Goal: Task Accomplishment & Management: Manage account settings

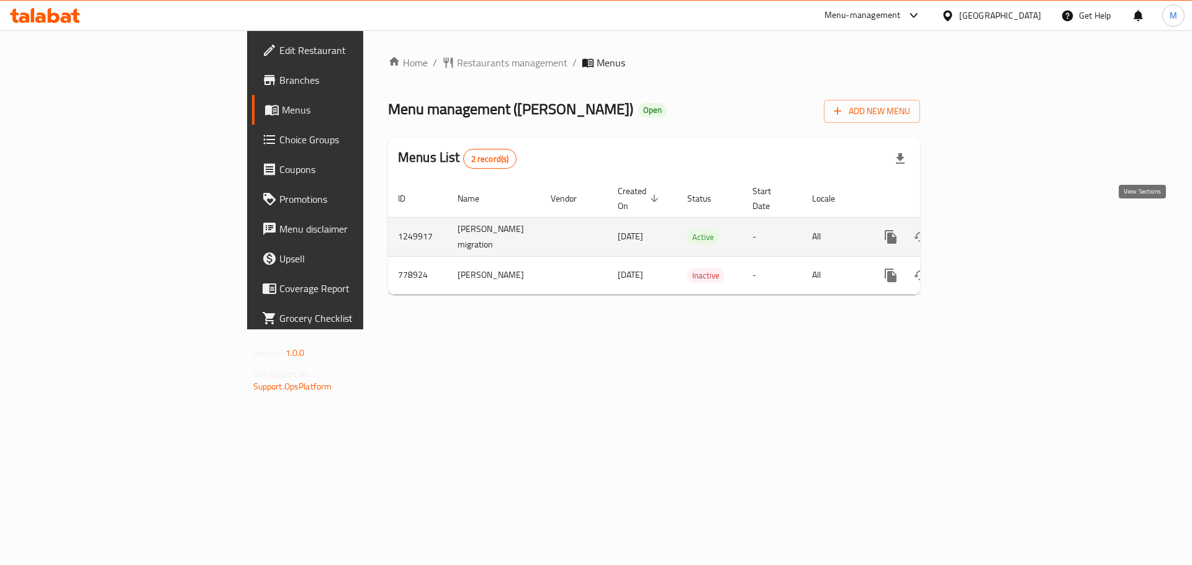
click at [995, 223] on link "enhanced table" at bounding box center [980, 237] width 30 height 30
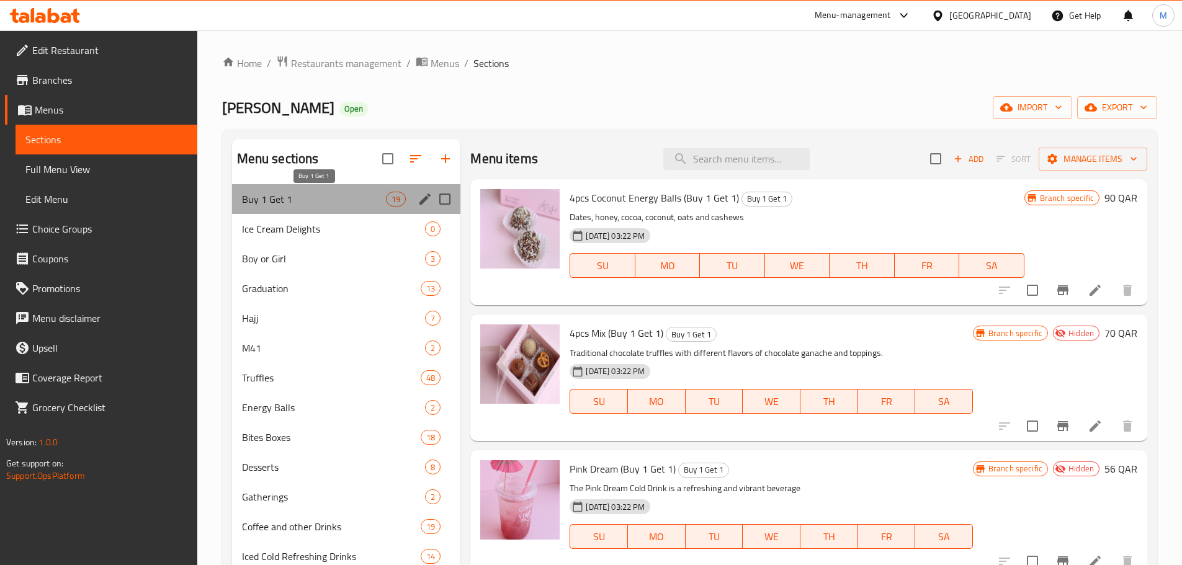
click at [297, 204] on span "Buy 1 Get 1" at bounding box center [314, 199] width 145 height 15
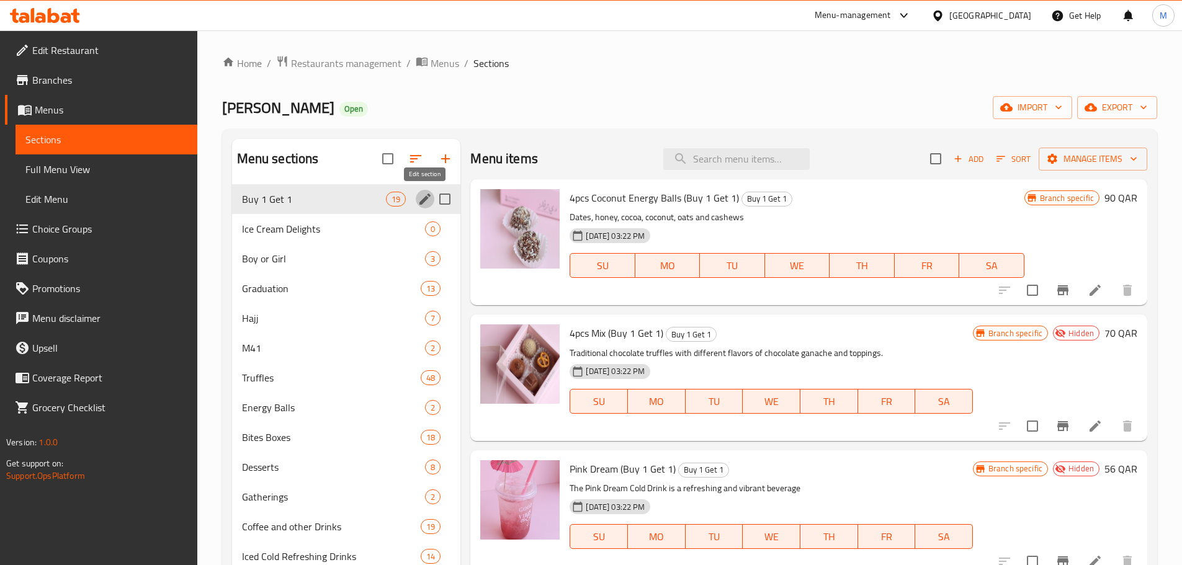
click at [419, 203] on icon "edit" at bounding box center [425, 199] width 15 height 15
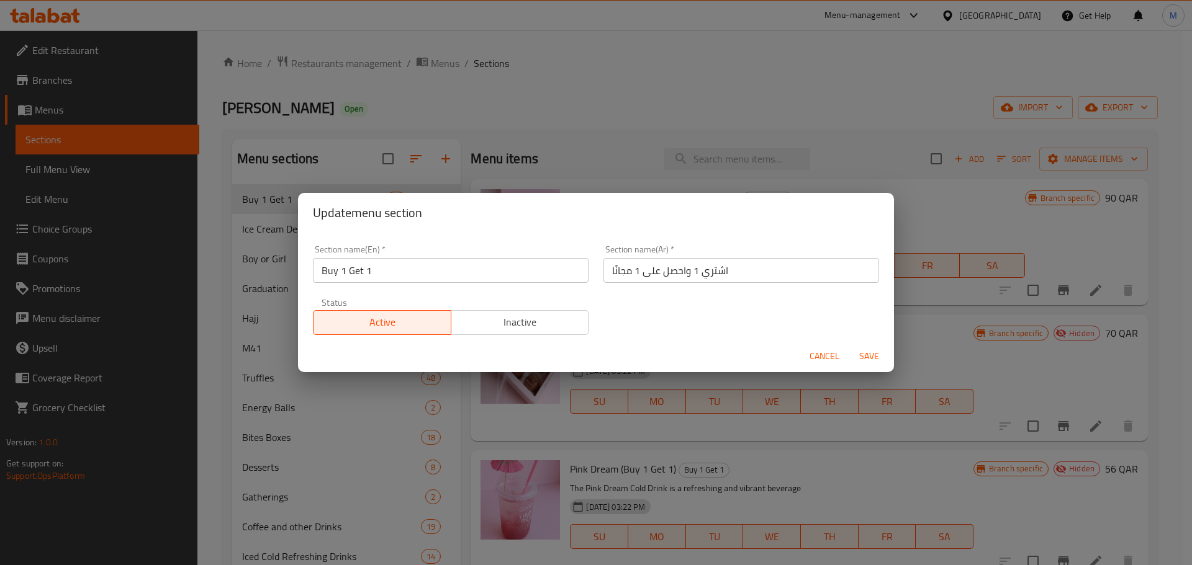
click at [515, 313] on span "Inactive" at bounding box center [520, 322] width 128 height 18
click at [865, 354] on span "Save" at bounding box center [869, 357] width 30 height 16
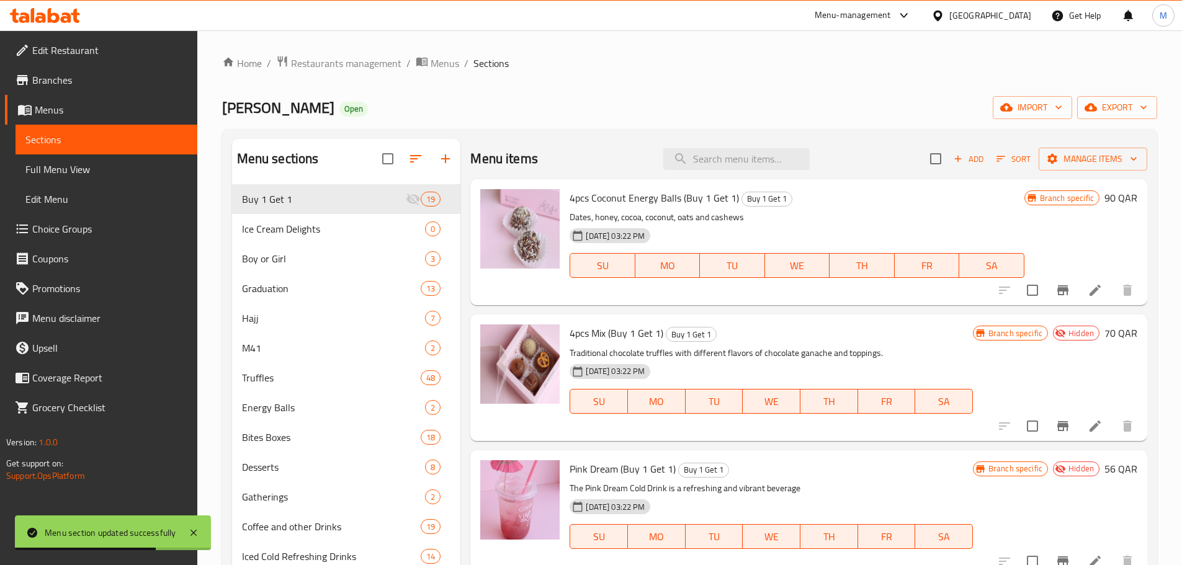
click at [716, 171] on div "Menu items Add Sort Manage items" at bounding box center [808, 159] width 677 height 40
click at [711, 158] on input "search" at bounding box center [736, 159] width 146 height 22
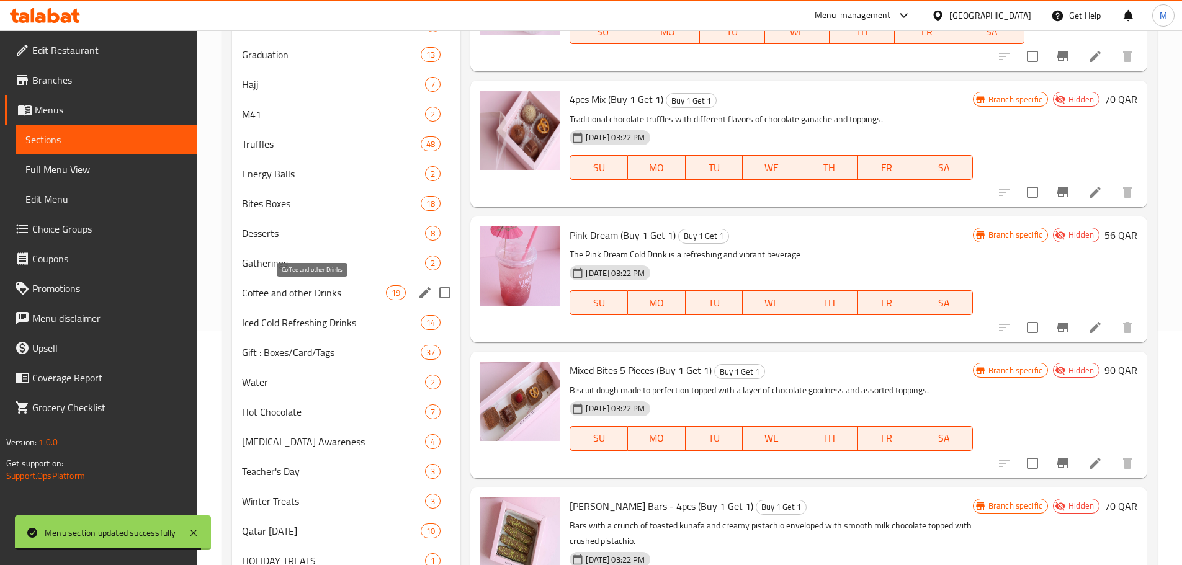
scroll to position [248, 0]
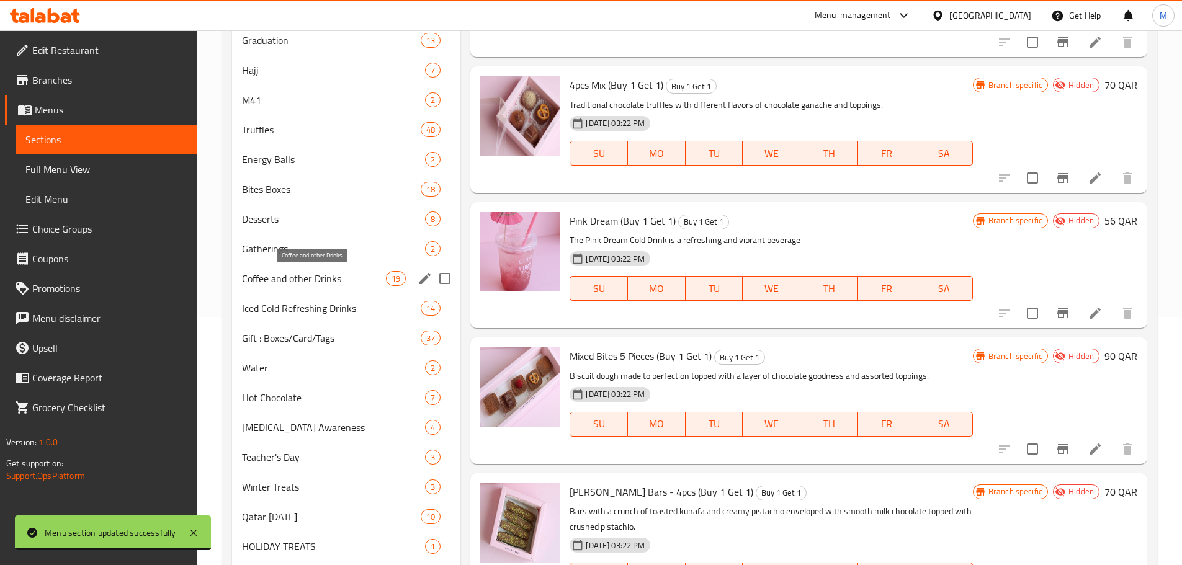
click at [271, 274] on span "Coffee and other Drinks" at bounding box center [314, 278] width 145 height 15
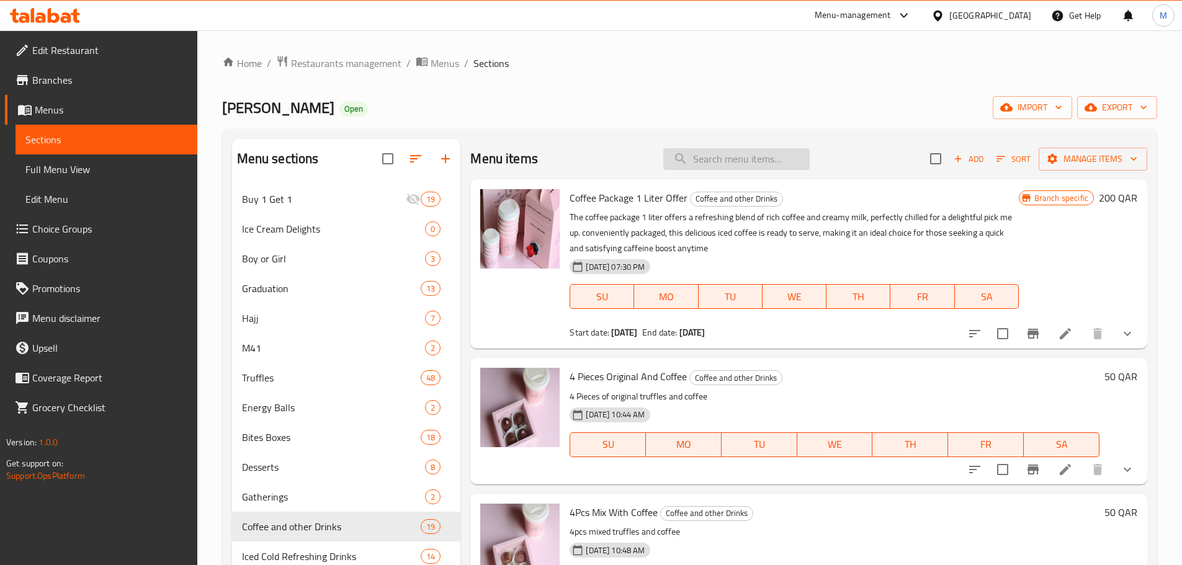
click at [720, 162] on input "search" at bounding box center [736, 159] width 146 height 22
type input "cap"
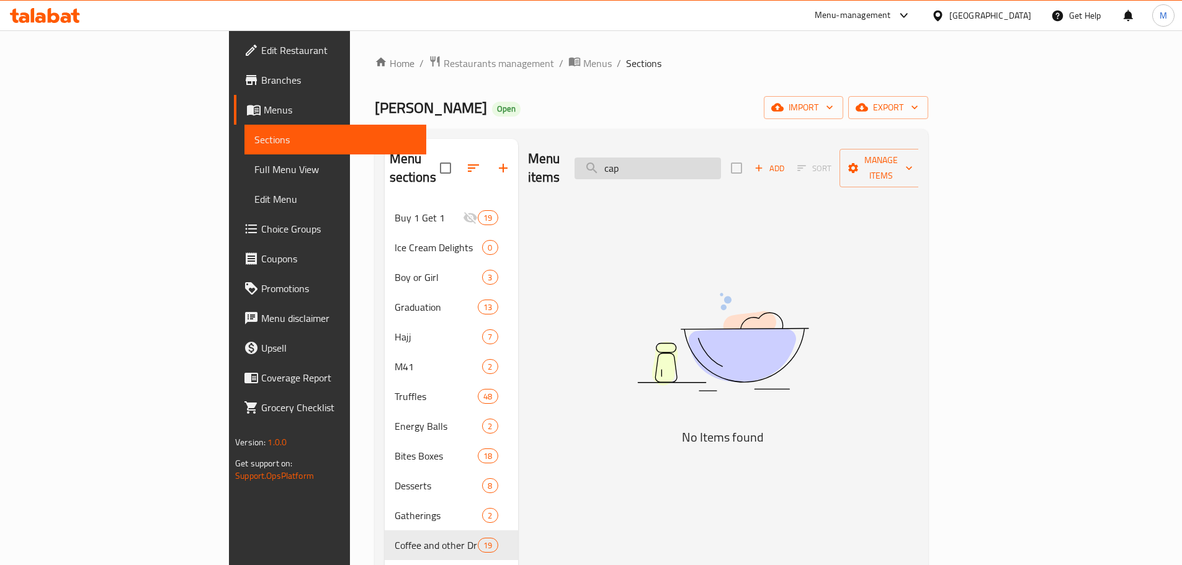
drag, startPoint x: 720, startPoint y: 162, endPoint x: 667, endPoint y: 154, distance: 54.0
click at [667, 158] on input "cap" at bounding box center [648, 169] width 146 height 22
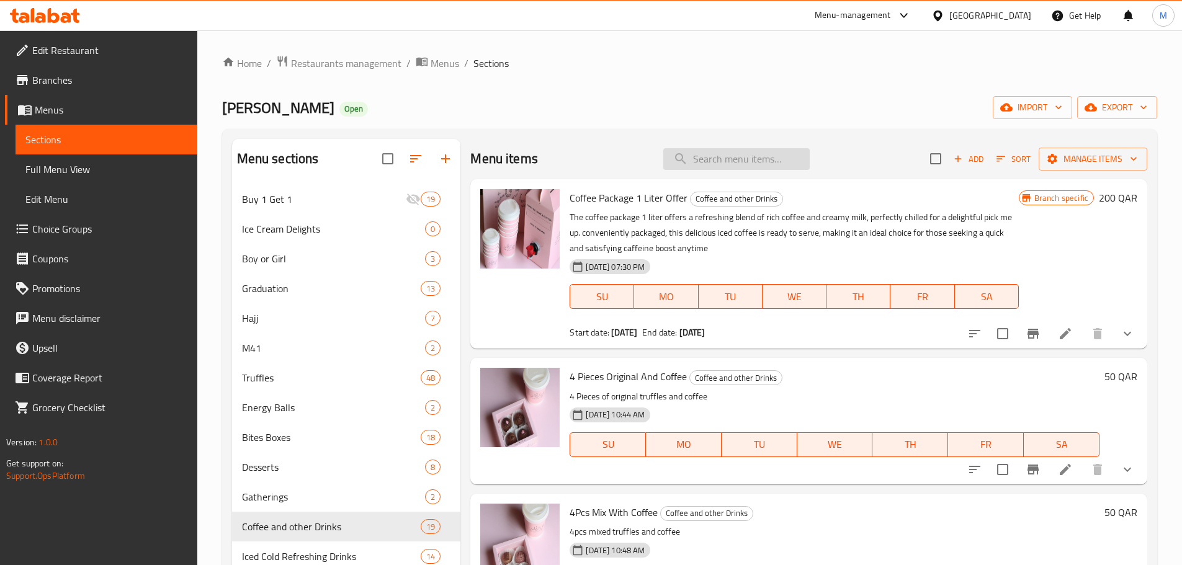
click at [714, 166] on input "search" at bounding box center [736, 159] width 146 height 22
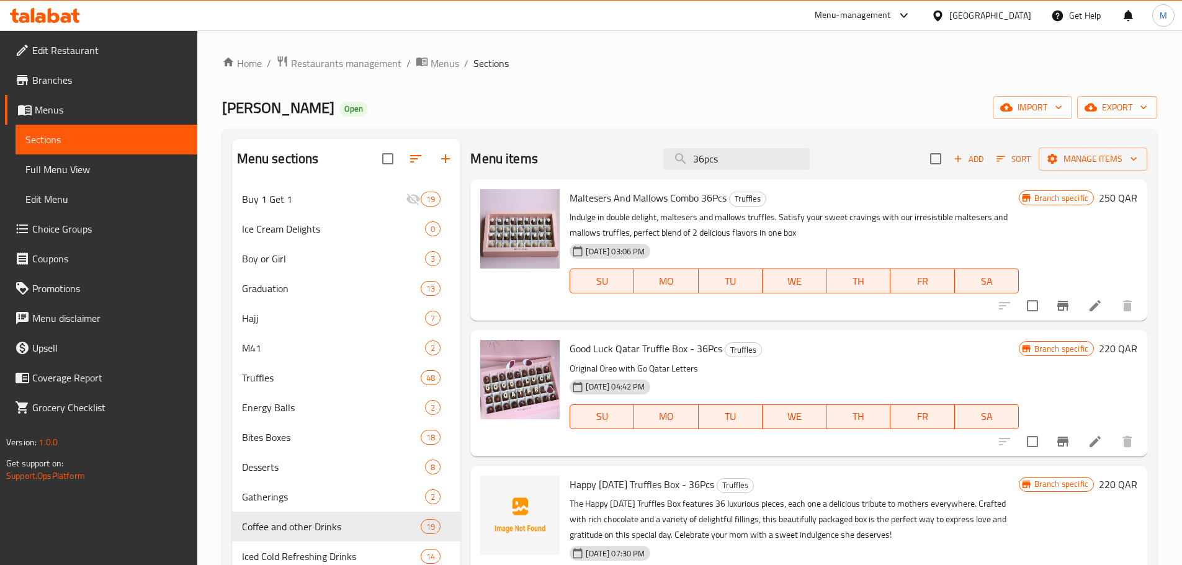
drag, startPoint x: 735, startPoint y: 158, endPoint x: 606, endPoint y: 174, distance: 129.5
click at [606, 174] on div "Menu items 36pcs Add Sort Manage items" at bounding box center [808, 159] width 677 height 40
type input "36"
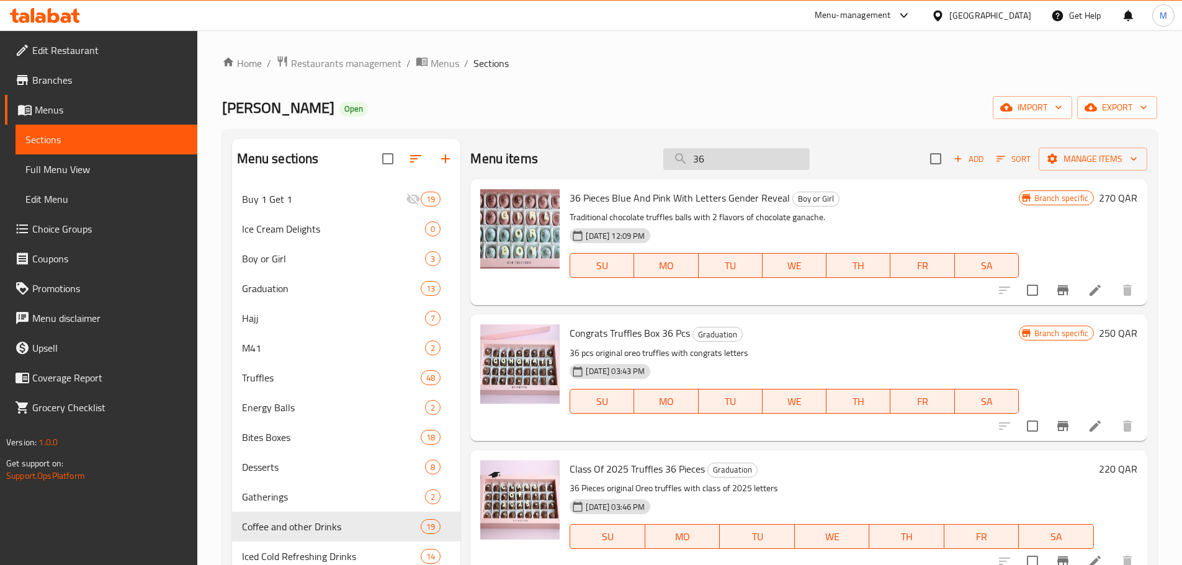
drag, startPoint x: 703, startPoint y: 164, endPoint x: 681, endPoint y: 164, distance: 22.4
click at [681, 164] on input "36" at bounding box center [736, 159] width 146 height 22
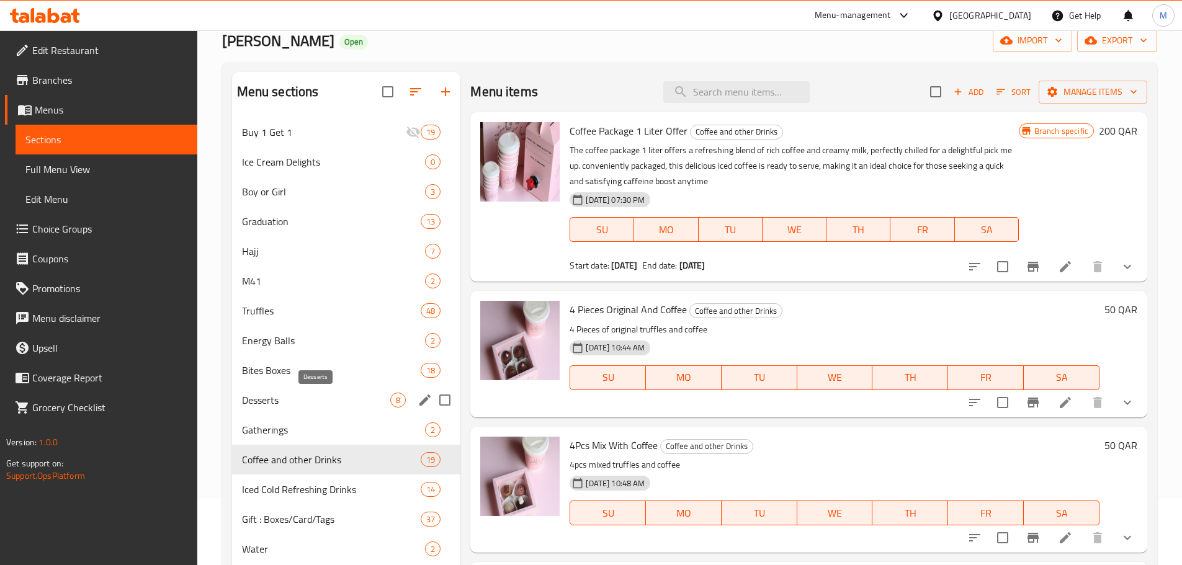
scroll to position [124, 0]
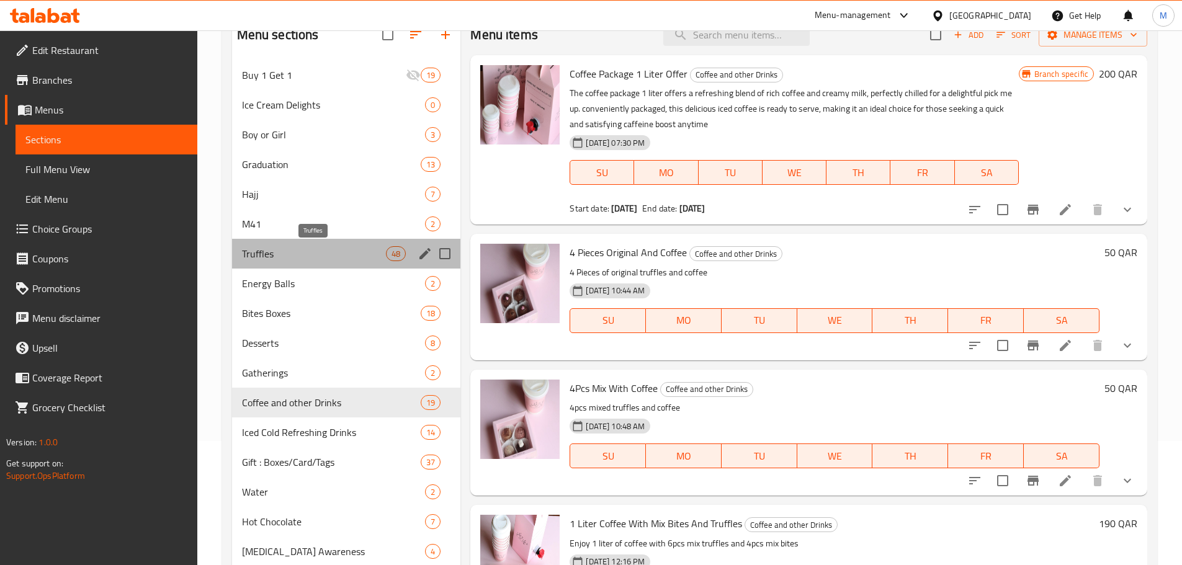
click at [293, 253] on span "Truffles" at bounding box center [314, 253] width 145 height 15
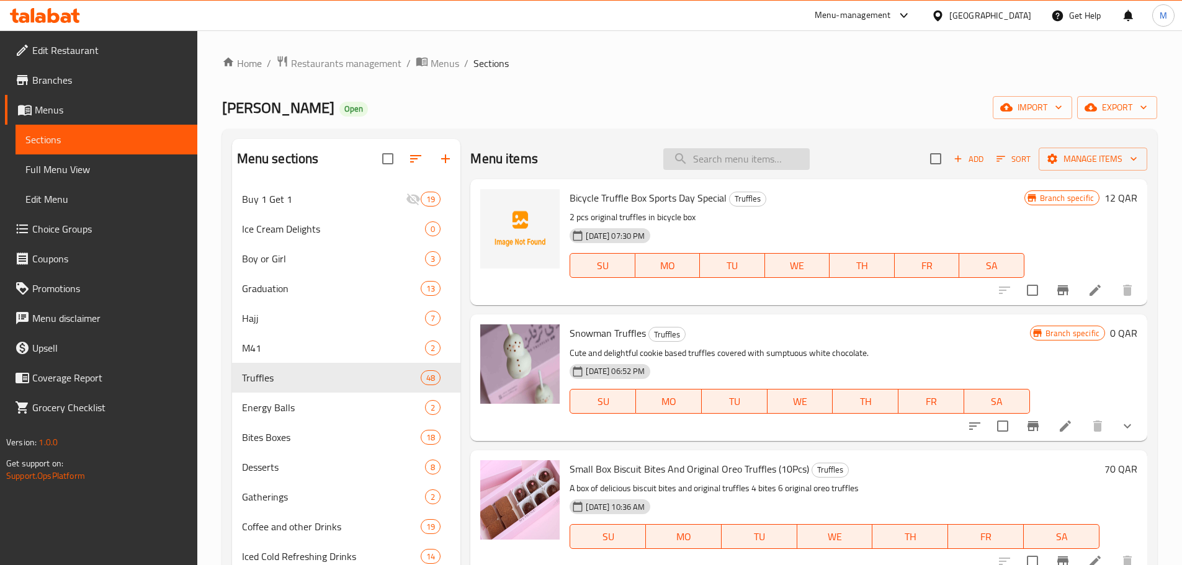
click at [726, 161] on input "search" at bounding box center [736, 159] width 146 height 22
paste input "36 pcs Original (with letters)"
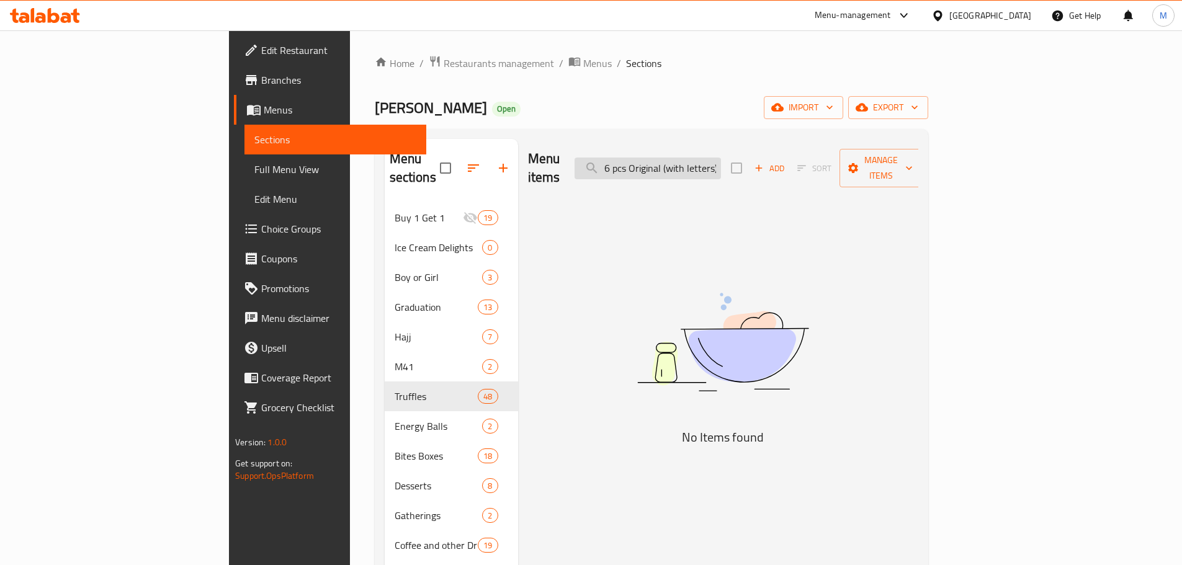
click at [694, 158] on input "36 pcs Original (with letters)" at bounding box center [648, 169] width 146 height 22
drag, startPoint x: 749, startPoint y: 158, endPoint x: 871, endPoint y: 164, distance: 121.8
click at [871, 164] on div "Menu items 36 pcs Original (with letters) Add Sort Manage items" at bounding box center [723, 168] width 390 height 59
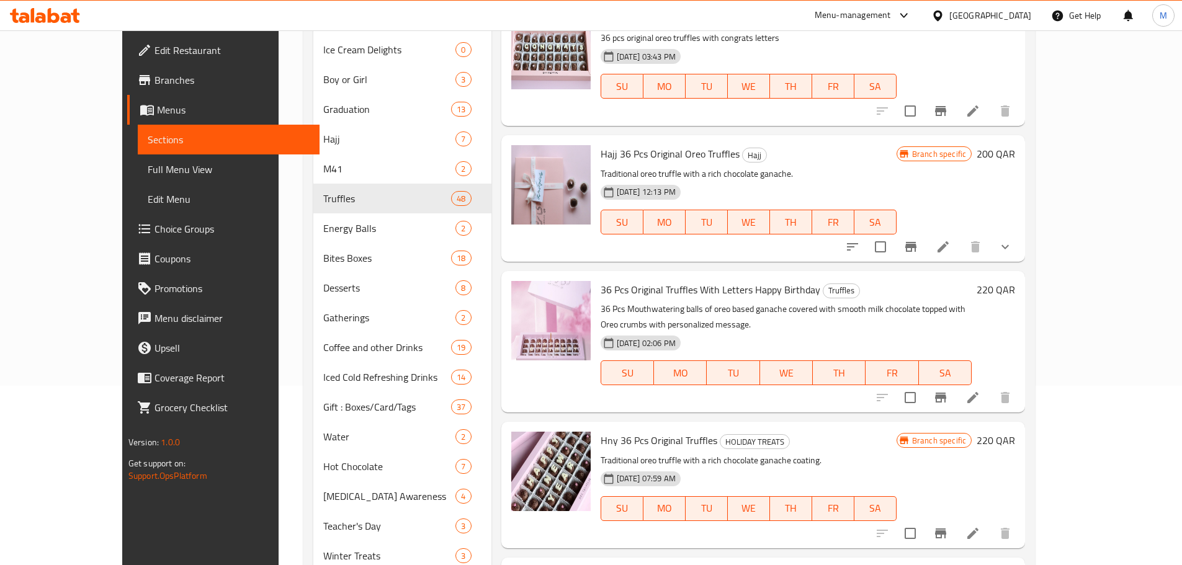
scroll to position [186, 0]
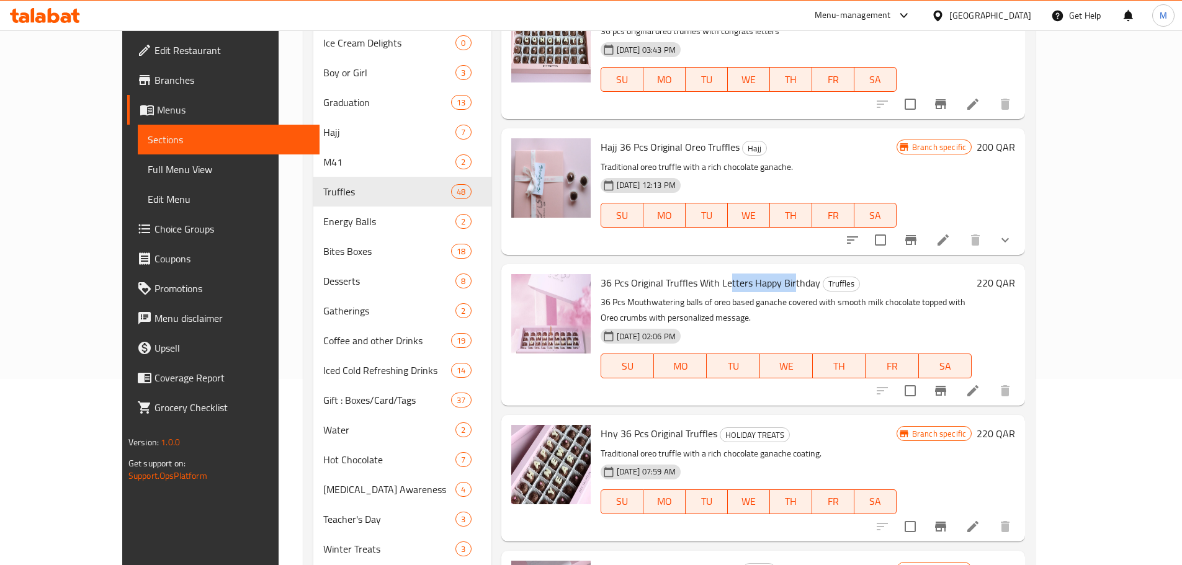
drag, startPoint x: 701, startPoint y: 280, endPoint x: 762, endPoint y: 285, distance: 61.0
click at [762, 285] on span "36 Pcs Original Truffles With Letters Happy Birthday" at bounding box center [711, 283] width 220 height 19
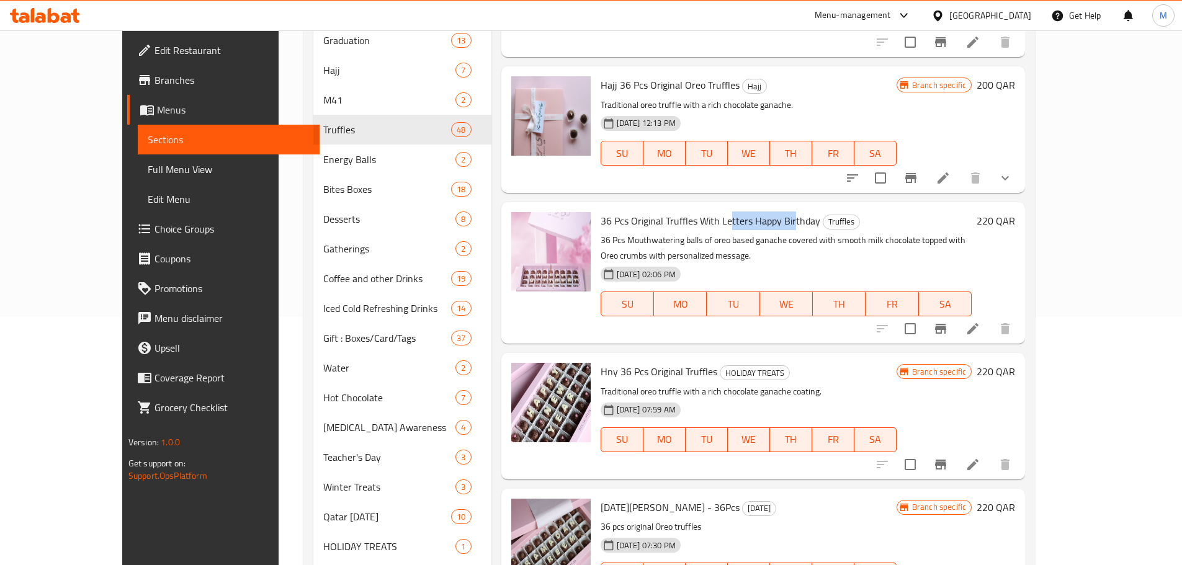
scroll to position [310, 0]
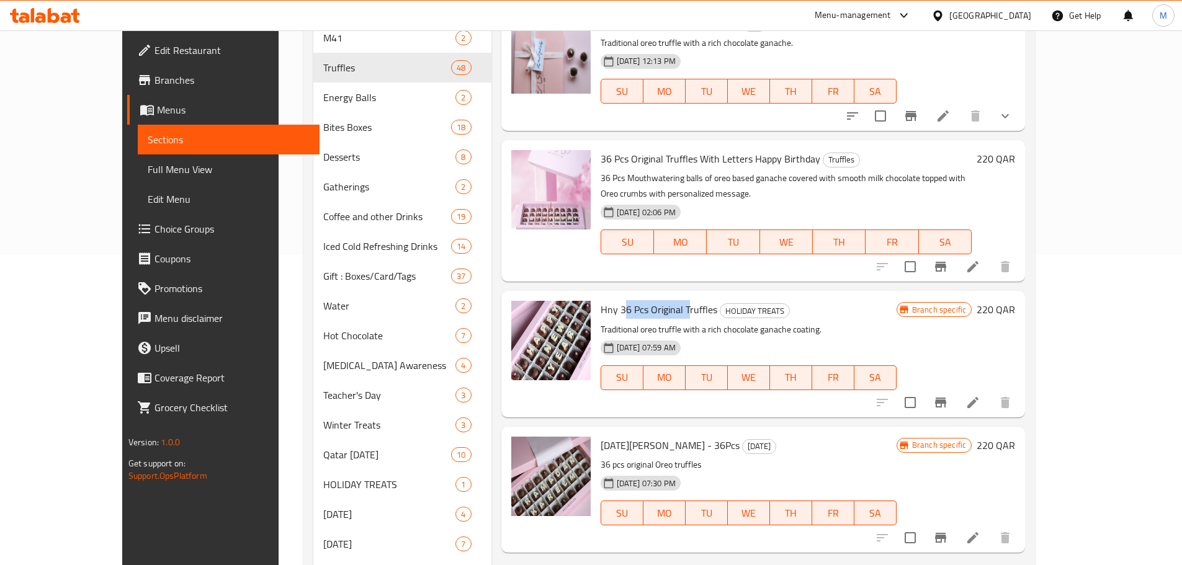
drag, startPoint x: 605, startPoint y: 299, endPoint x: 659, endPoint y: 295, distance: 53.5
click at [659, 300] on span "Hny 36 Pcs Original Truffles" at bounding box center [659, 309] width 117 height 19
drag, startPoint x: 595, startPoint y: 426, endPoint x: 671, endPoint y: 425, distance: 76.3
click at [671, 436] on span "[DATE][PERSON_NAME] - 36Pcs" at bounding box center [670, 445] width 139 height 19
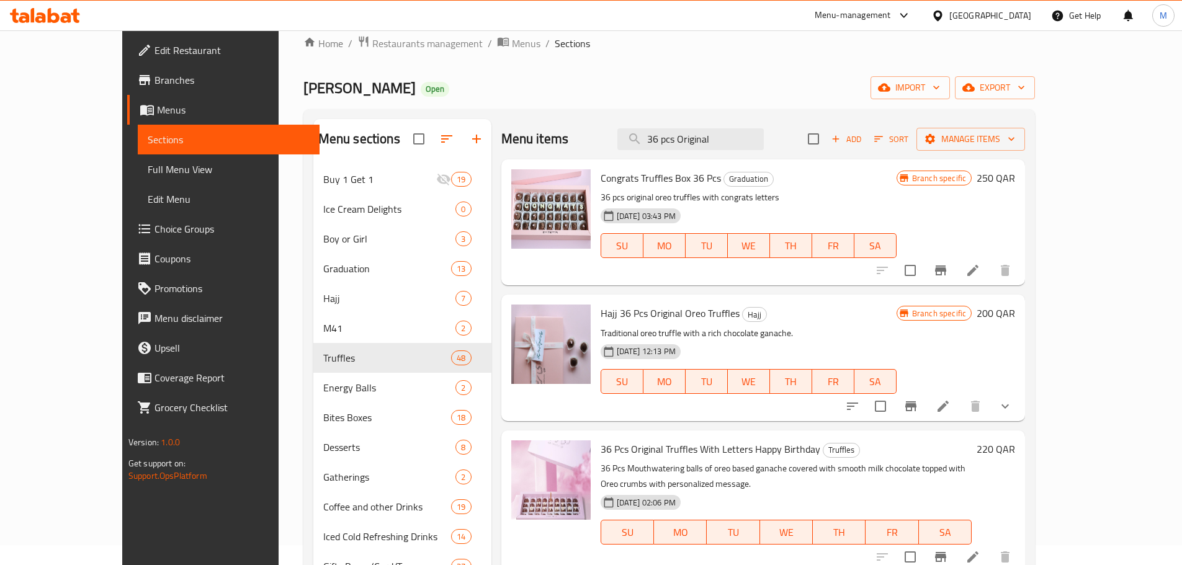
scroll to position [0, 0]
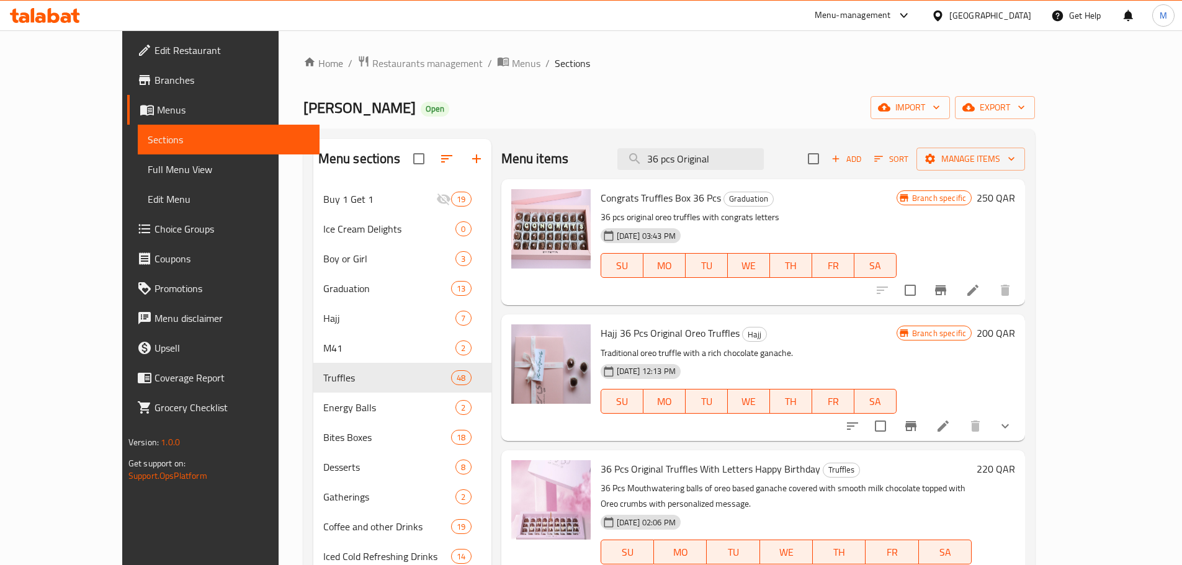
drag, startPoint x: 763, startPoint y: 156, endPoint x: 637, endPoint y: 156, distance: 126.0
click at [637, 156] on div "Menu items 36 pcs Original Add Sort Manage items" at bounding box center [763, 159] width 524 height 40
paste input "12 pcs Original (with letters)"
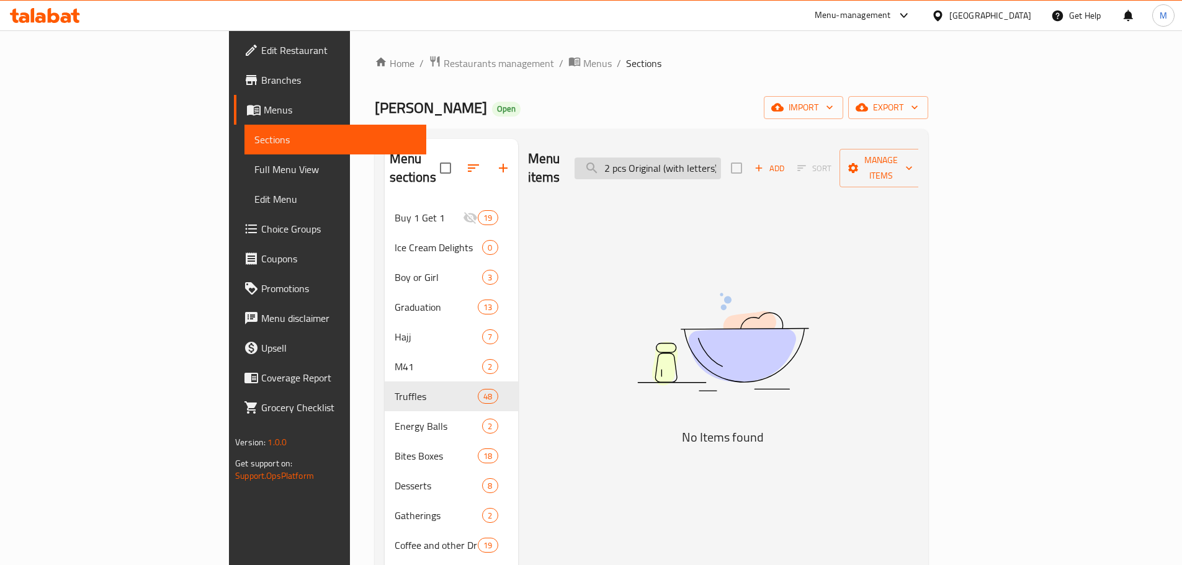
drag, startPoint x: 805, startPoint y: 163, endPoint x: 751, endPoint y: 165, distance: 54.1
click at [721, 165] on input "12 pcs Original (with letters)" at bounding box center [648, 169] width 146 height 22
type input "12 pcs Original"
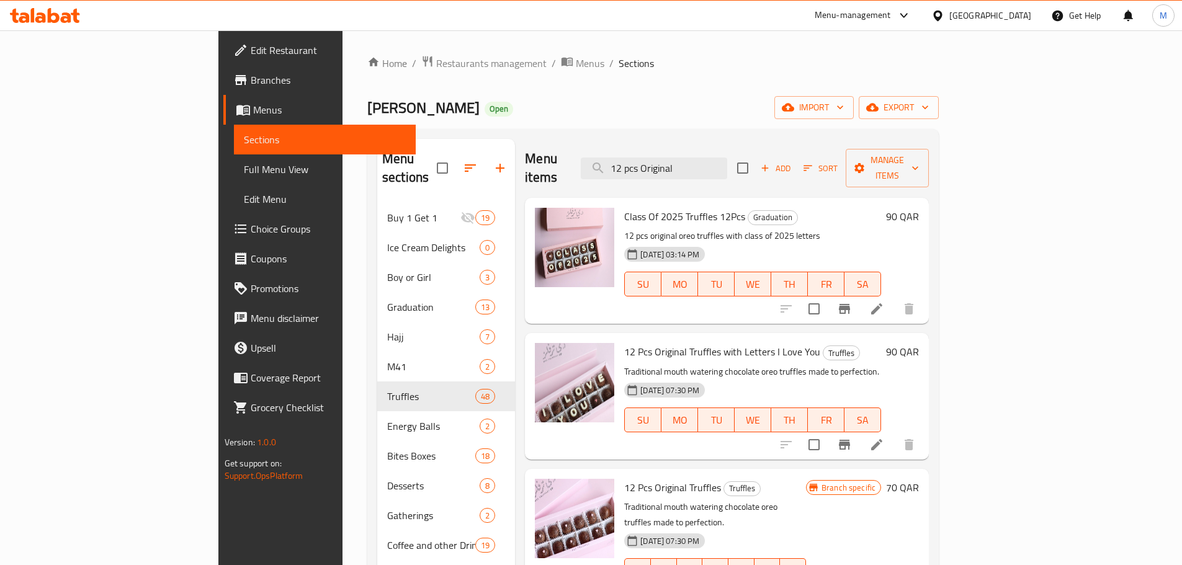
drag, startPoint x: 761, startPoint y: 161, endPoint x: 664, endPoint y: 171, distance: 97.3
click at [664, 171] on div "Menu items 12 pcs Original Add Sort Manage items" at bounding box center [727, 168] width 404 height 59
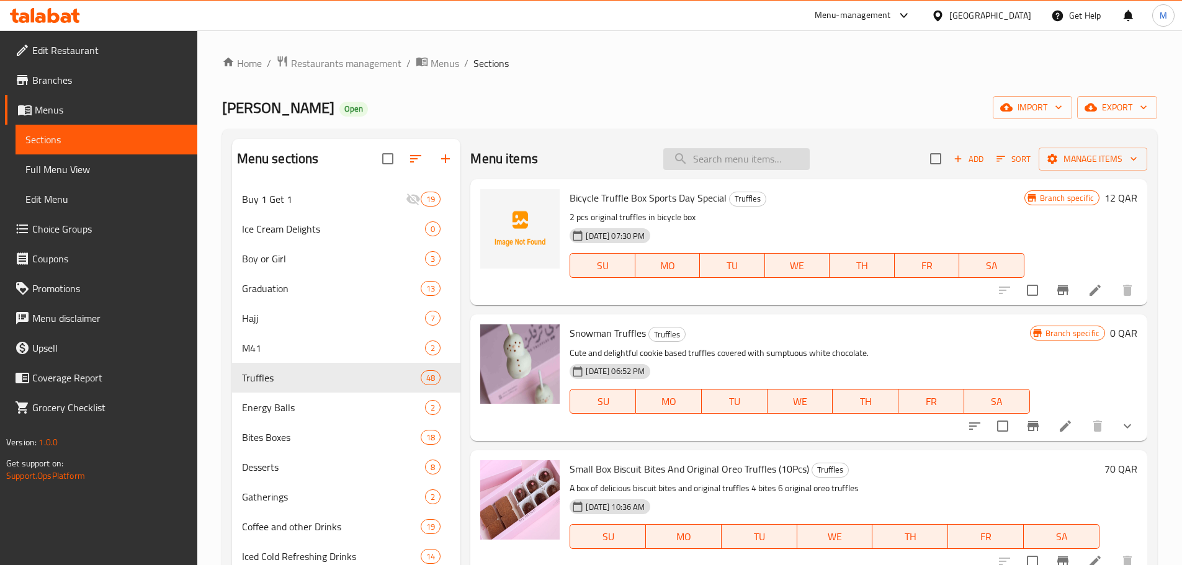
click at [770, 156] on input "search" at bounding box center [736, 159] width 146 height 22
paste input "36 pcs Mix (with letters – select 4 flavors only) (should have options for cust…"
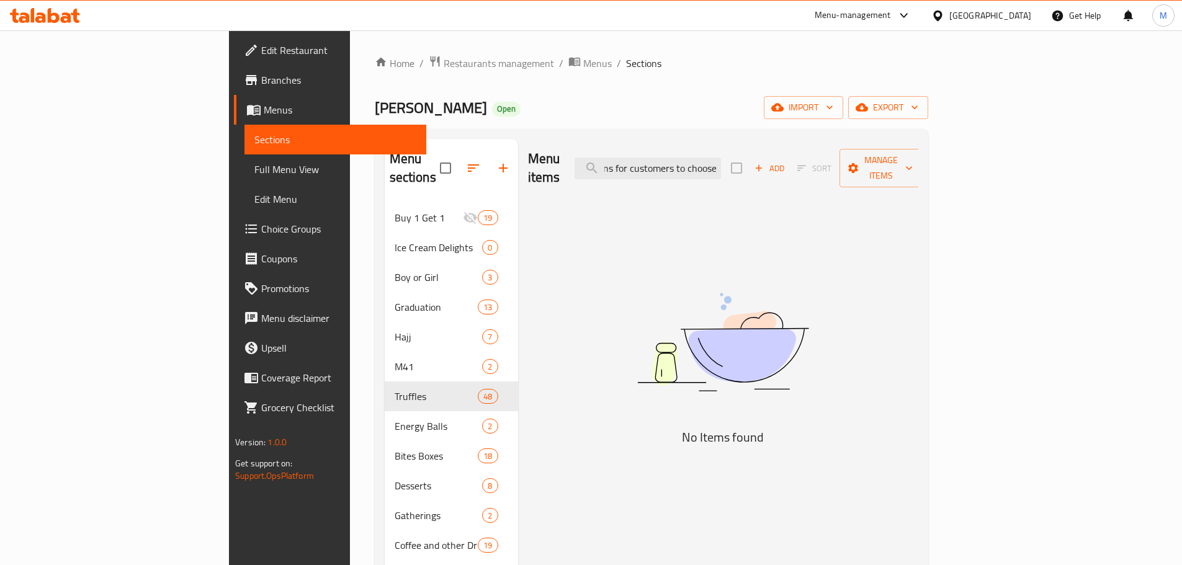
scroll to position [0, 277]
drag, startPoint x: 718, startPoint y: 158, endPoint x: 844, endPoint y: 152, distance: 126.1
click at [844, 152] on div "Menu items 36 pcs Mix (with letters – select 4 flavors only) (should have optio…" at bounding box center [723, 168] width 390 height 59
type input "3"
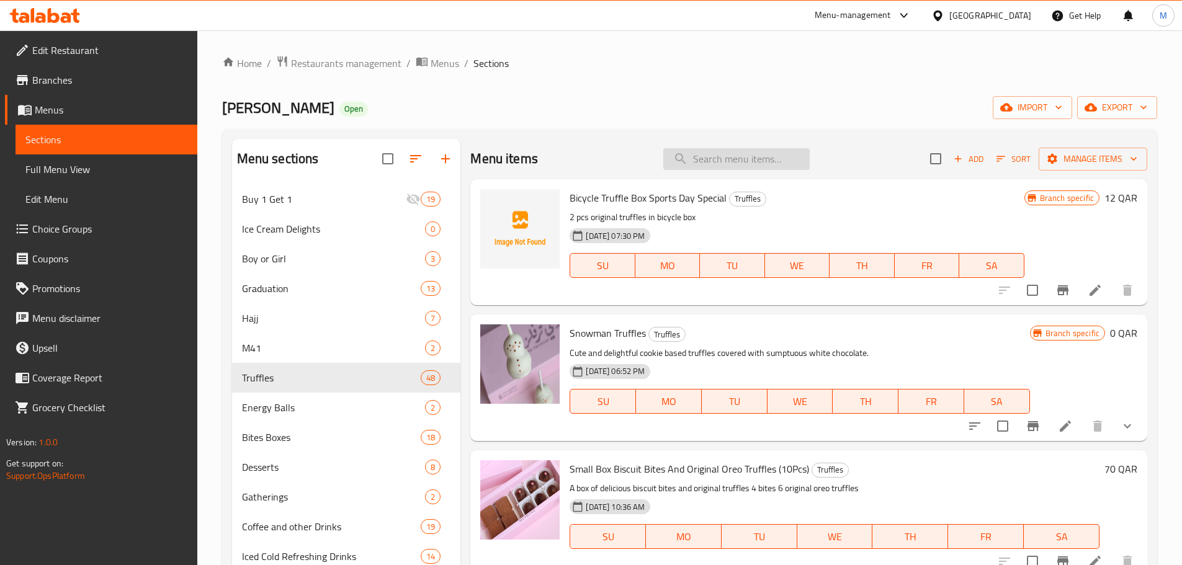
click at [740, 157] on input "search" at bounding box center [736, 159] width 146 height 22
paste input "36 pcs Kinder (with letters)"
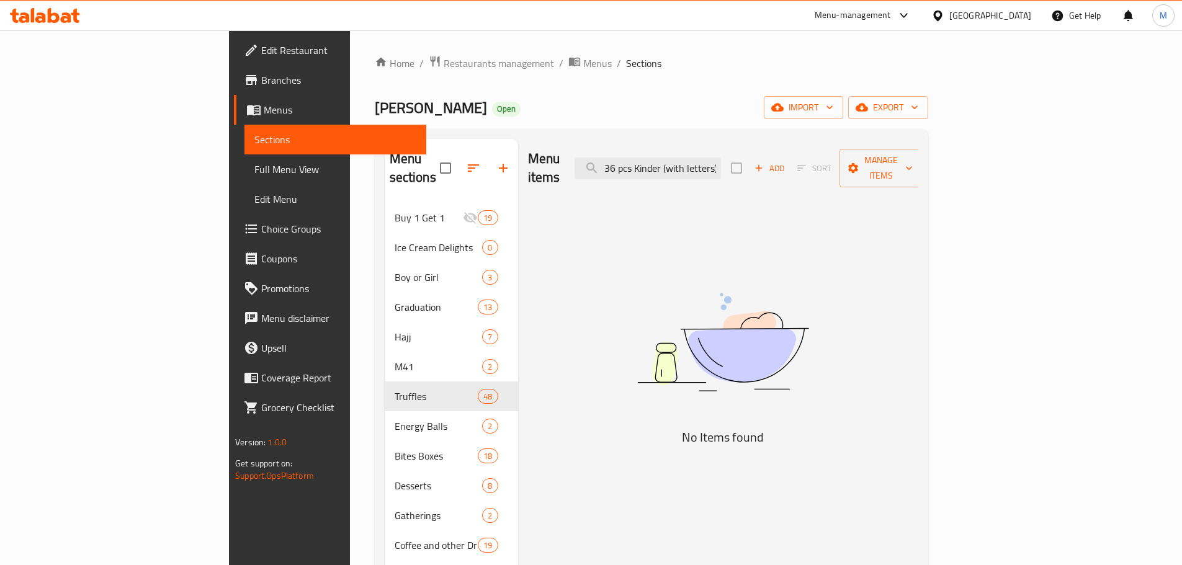
scroll to position [0, 1]
drag, startPoint x: 752, startPoint y: 160, endPoint x: 945, endPoint y: 161, distance: 193.0
click at [919, 161] on div "Menu items 36 pcs Kinder (with letters) Add Sort Manage items" at bounding box center [723, 168] width 390 height 59
type input "36 pcs Kinder"
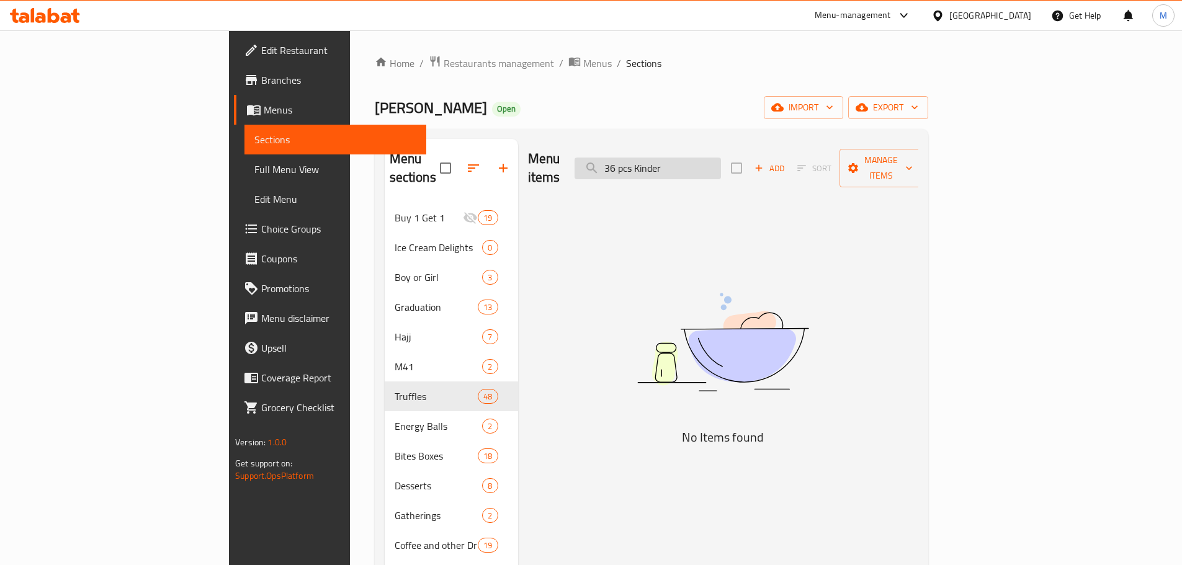
drag, startPoint x: 754, startPoint y: 156, endPoint x: 679, endPoint y: 156, distance: 75.1
click at [679, 158] on input "36 pcs Kinder" at bounding box center [648, 169] width 146 height 22
paste input "12 pcs Kinder (with letters)"
drag, startPoint x: 753, startPoint y: 161, endPoint x: 865, endPoint y: 145, distance: 112.2
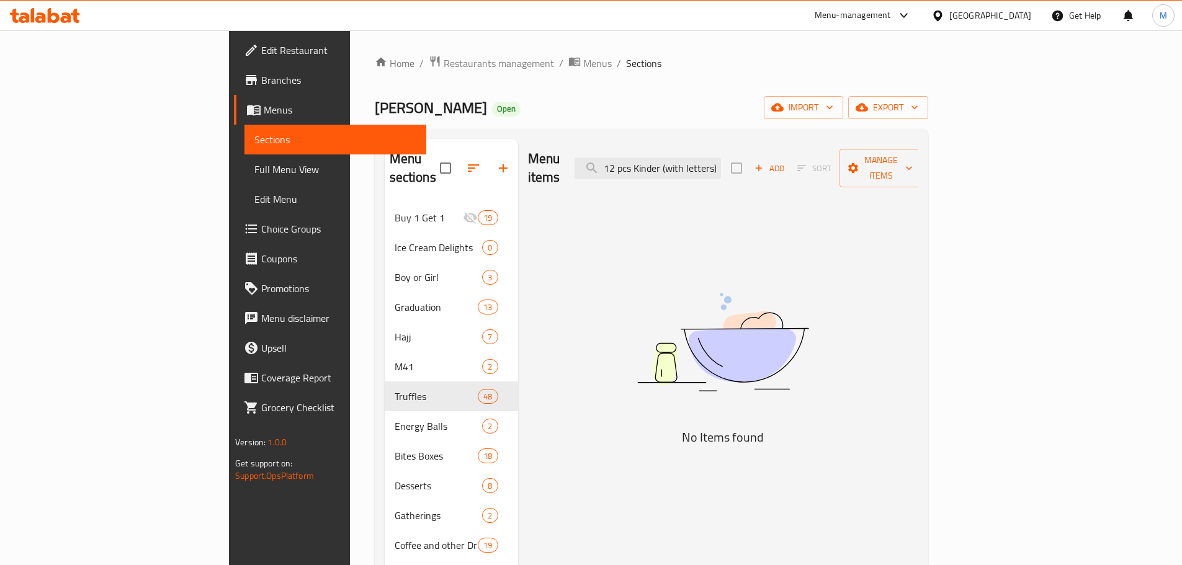
click at [865, 145] on div "Menu items 12 pcs Kinder (with letters) Add Sort Manage items" at bounding box center [723, 168] width 390 height 59
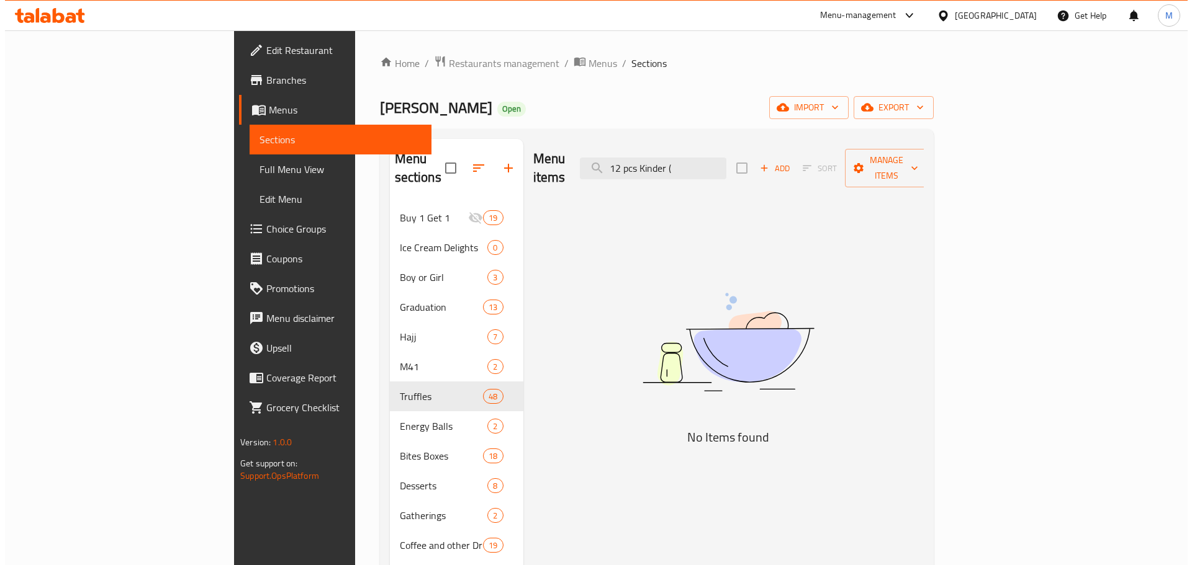
scroll to position [0, 0]
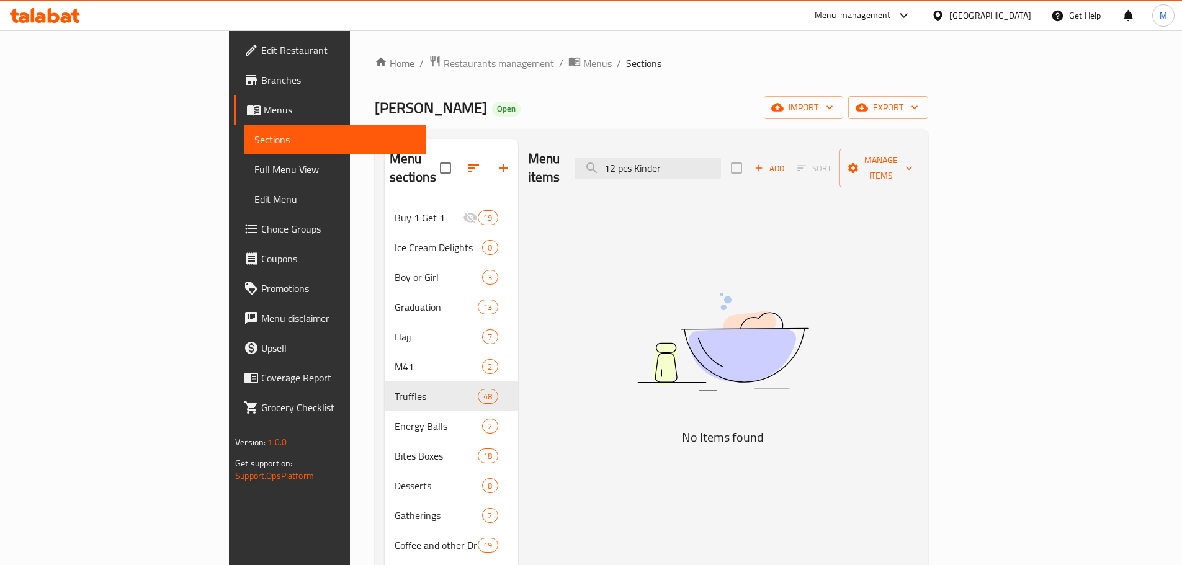
drag, startPoint x: 772, startPoint y: 156, endPoint x: 650, endPoint y: 155, distance: 122.3
click at [650, 155] on div "Menu items 12 pcs Kinder Add Sort Manage items" at bounding box center [723, 168] width 390 height 59
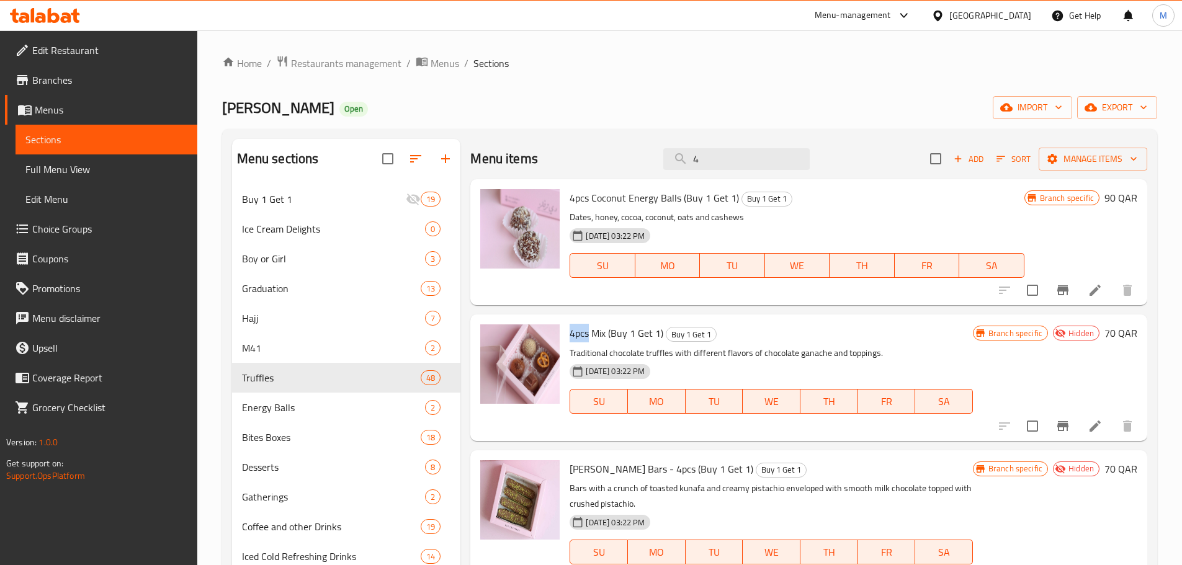
drag, startPoint x: 570, startPoint y: 335, endPoint x: 590, endPoint y: 335, distance: 19.2
click at [590, 335] on span "4pcs Mix (Buy 1 Get 1)" at bounding box center [617, 333] width 94 height 19
drag, startPoint x: 1100, startPoint y: 330, endPoint x: 1127, endPoint y: 336, distance: 28.0
click at [1127, 336] on h6 "70 QAR" at bounding box center [1121, 333] width 33 height 17
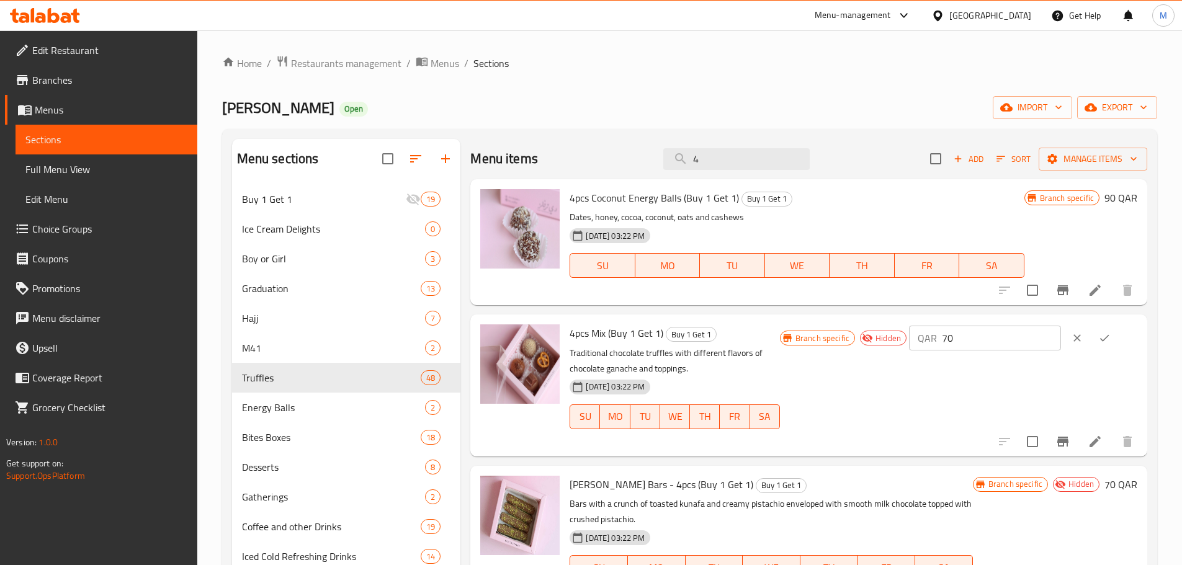
click at [1125, 358] on div "Branch specific Hidden QAR 70 ​" at bounding box center [958, 386] width 357 height 122
click at [1069, 338] on button "clear" at bounding box center [1077, 338] width 27 height 27
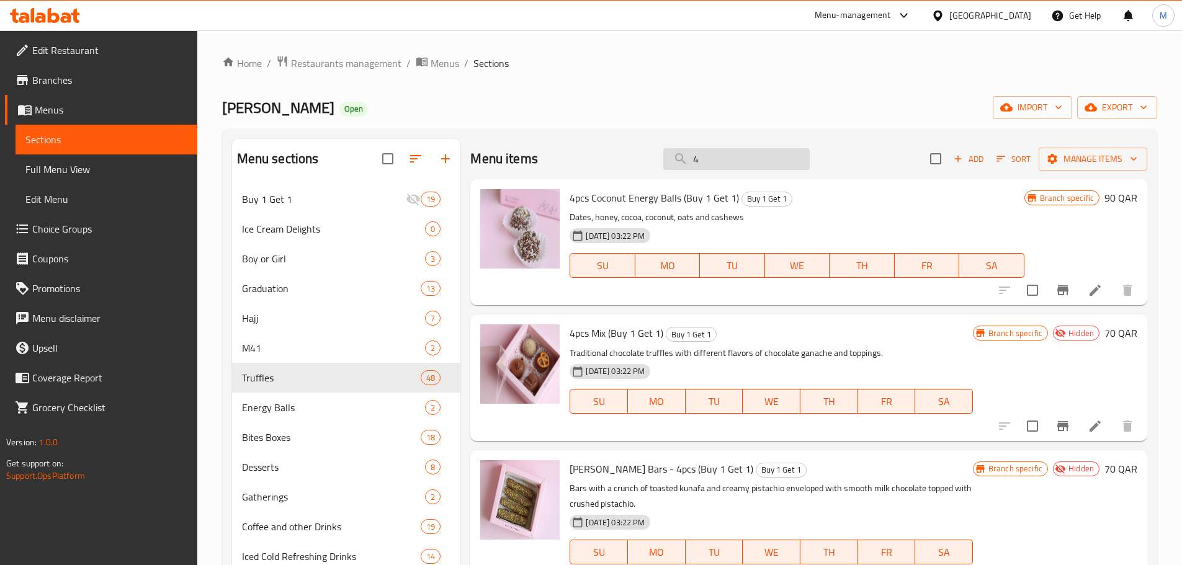
drag, startPoint x: 719, startPoint y: 161, endPoint x: 660, endPoint y: 152, distance: 59.0
click at [663, 152] on input "4" at bounding box center [736, 159] width 146 height 22
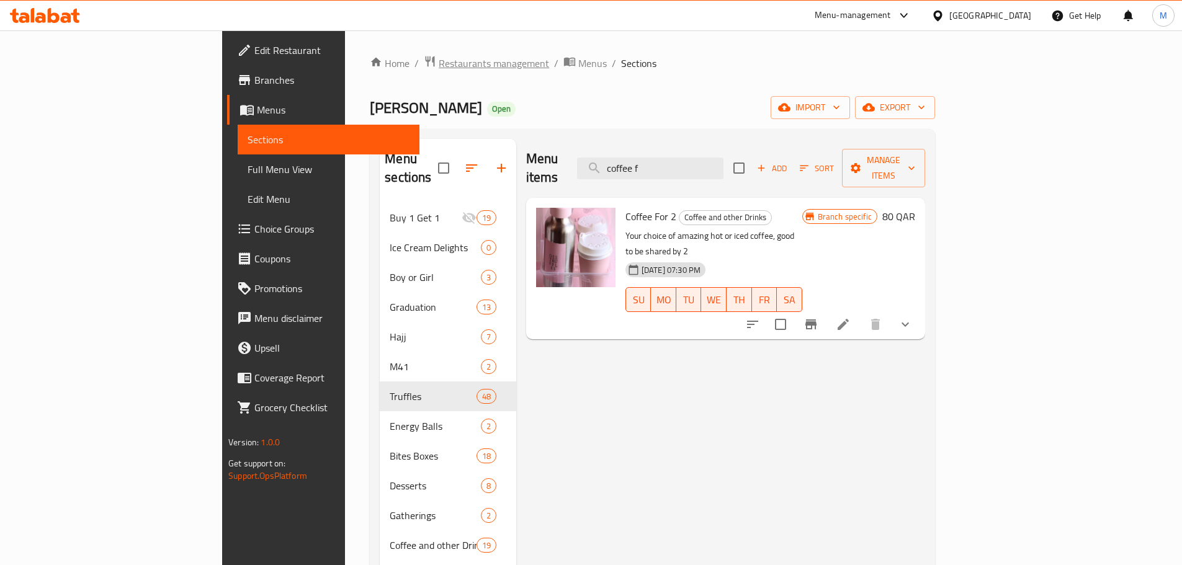
type input "coffee f"
click at [439, 60] on span "Restaurants management" at bounding box center [494, 63] width 110 height 15
